Goal: Navigation & Orientation: Understand site structure

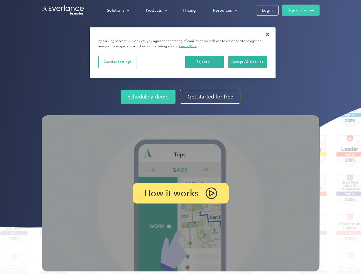
click at [180, 137] on img at bounding box center [180, 193] width 277 height 156
click at [118, 10] on div "Solutions" at bounding box center [115, 10] width 17 height 7
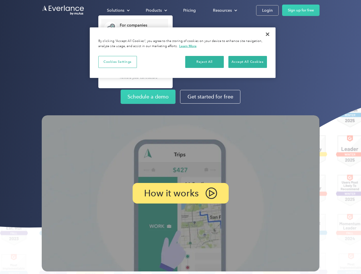
click at [156, 10] on div "Products" at bounding box center [154, 10] width 16 height 7
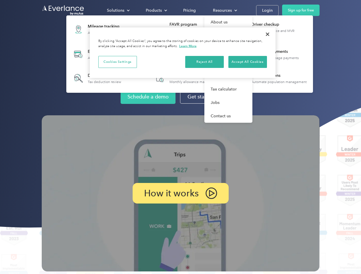
click at [224, 10] on div "Resources" at bounding box center [222, 10] width 19 height 7
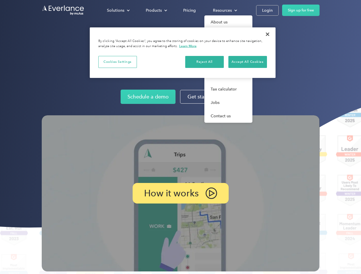
click at [180, 193] on p "How it works" at bounding box center [171, 193] width 55 height 7
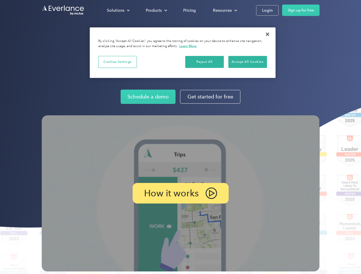
click at [117, 62] on button "Cookies Settings" at bounding box center [117, 62] width 39 height 12
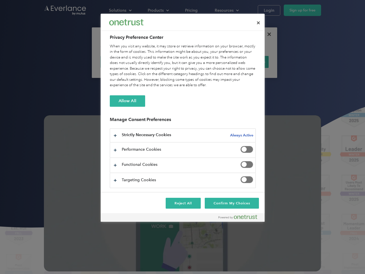
click at [204, 62] on div "When you visit any website, it may store or retrieve information on your browse…" at bounding box center [183, 66] width 146 height 45
click at [247, 62] on div "When you visit any website, it may store or retrieve information on your browse…" at bounding box center [183, 66] width 146 height 45
click at [267, 34] on div at bounding box center [182, 137] width 365 height 274
